Goal: Task Accomplishment & Management: Use online tool/utility

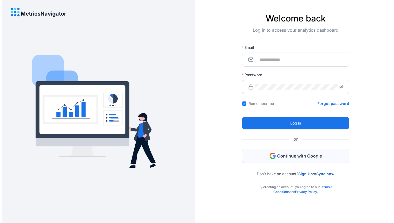
click at [313, 157] on span "Continue with Google" at bounding box center [299, 156] width 45 height 6
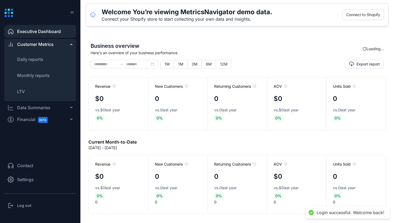
type input "**********"
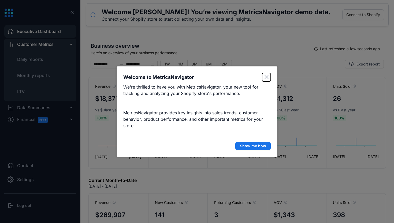
click at [267, 77] on icon "Close" at bounding box center [266, 77] width 4 height 4
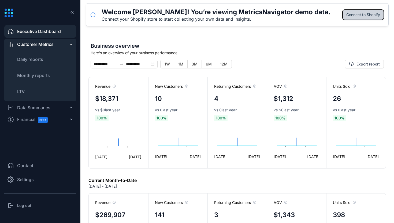
click at [360, 16] on span "Connect to Shopify" at bounding box center [363, 15] width 34 height 6
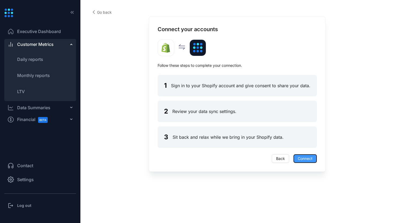
click at [311, 157] on span "Connect" at bounding box center [305, 158] width 15 height 6
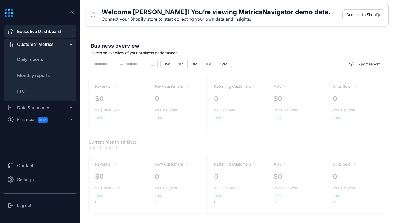
type input "**********"
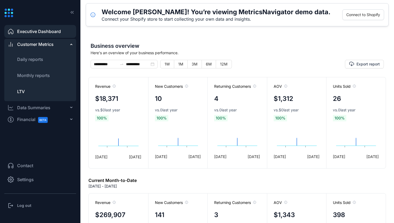
click at [20, 92] on span "LTV" at bounding box center [21, 91] width 8 height 5
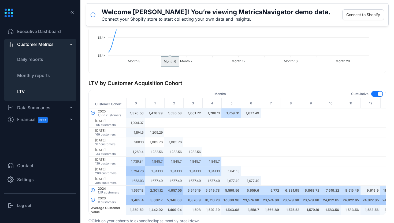
scroll to position [171, 0]
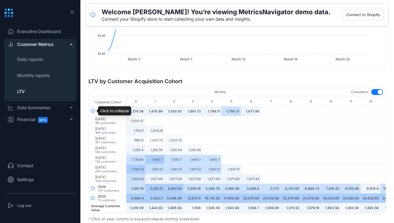
click at [93, 110] on icon "down-circle" at bounding box center [93, 111] width 4 height 4
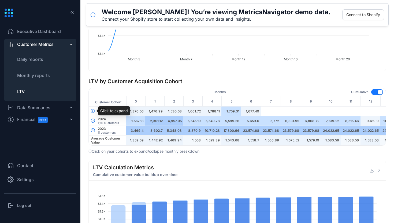
click at [93, 110] on icon "right-circle" at bounding box center [93, 111] width 4 height 4
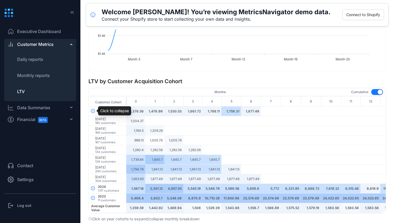
click at [93, 110] on icon "down-circle" at bounding box center [93, 111] width 4 height 4
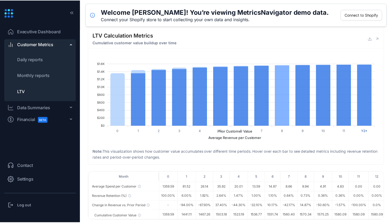
scroll to position [307, 0]
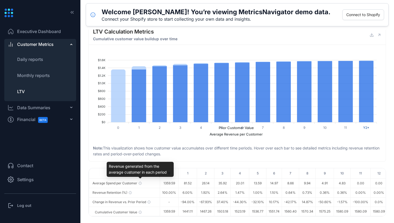
click at [140, 183] on icon at bounding box center [140, 183] width 0 height 1
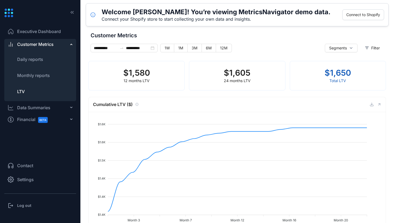
scroll to position [0, 0]
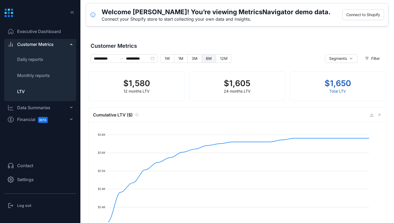
click at [206, 59] on span "6M" at bounding box center [209, 58] width 6 height 5
type input "**********"
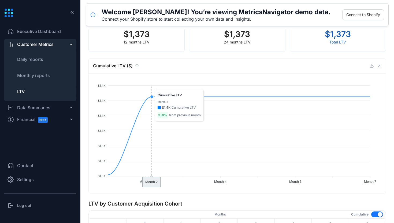
scroll to position [47, 0]
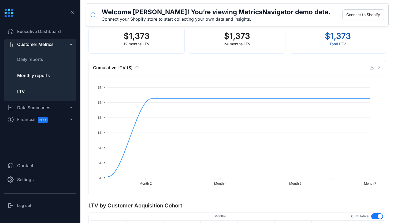
click at [35, 75] on span "Monthly reports" at bounding box center [33, 75] width 33 height 5
type input "**********"
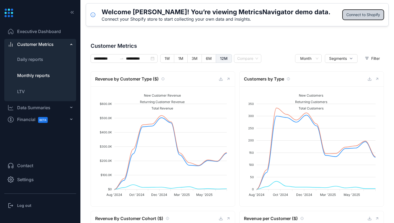
click at [351, 14] on span "Connect to Shopify" at bounding box center [363, 15] width 34 height 6
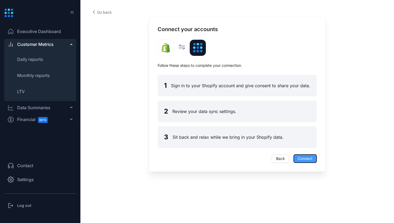
click at [298, 158] on span "Connect" at bounding box center [305, 158] width 15 height 6
